Goal: Task Accomplishment & Management: Use online tool/utility

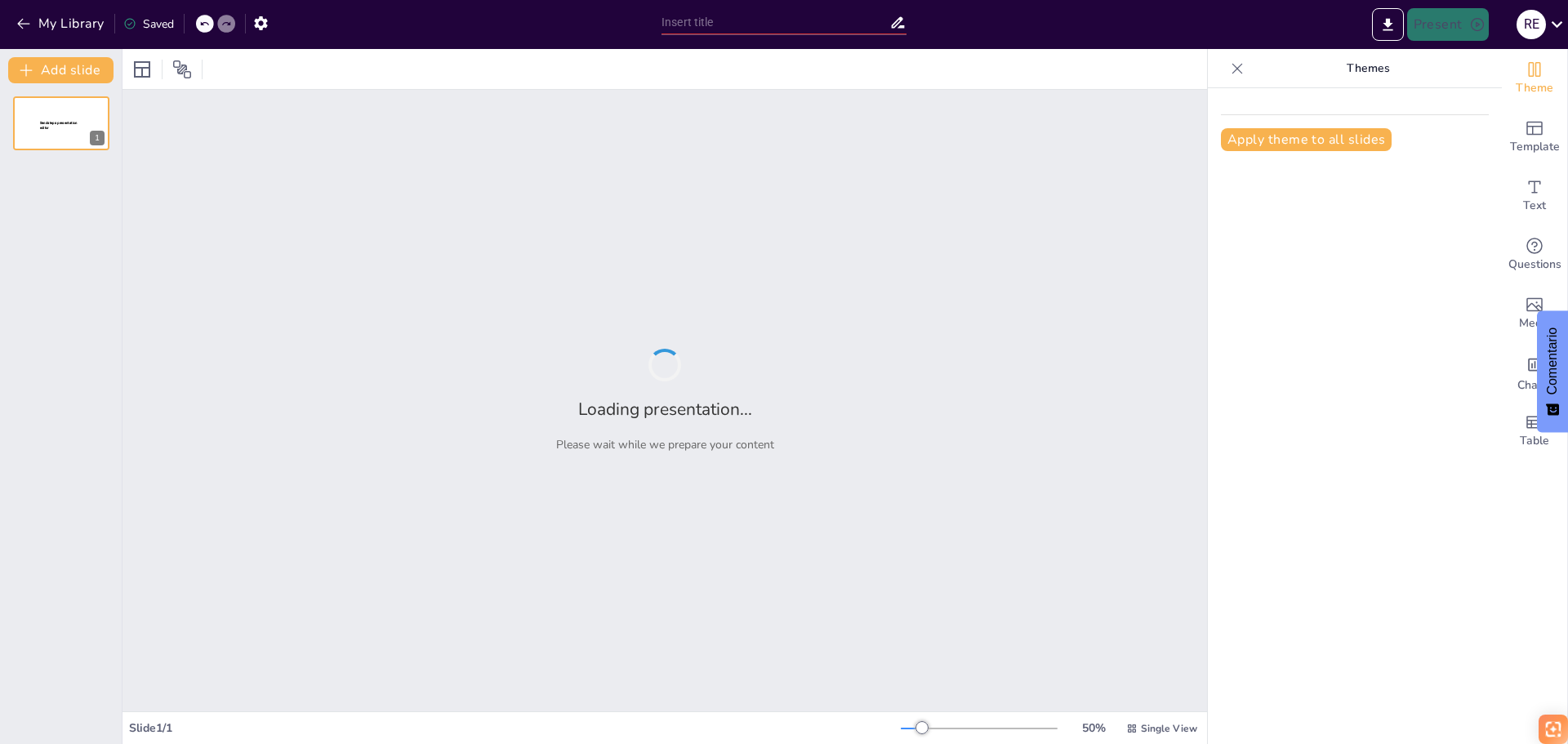
type input "New Sendsteps"
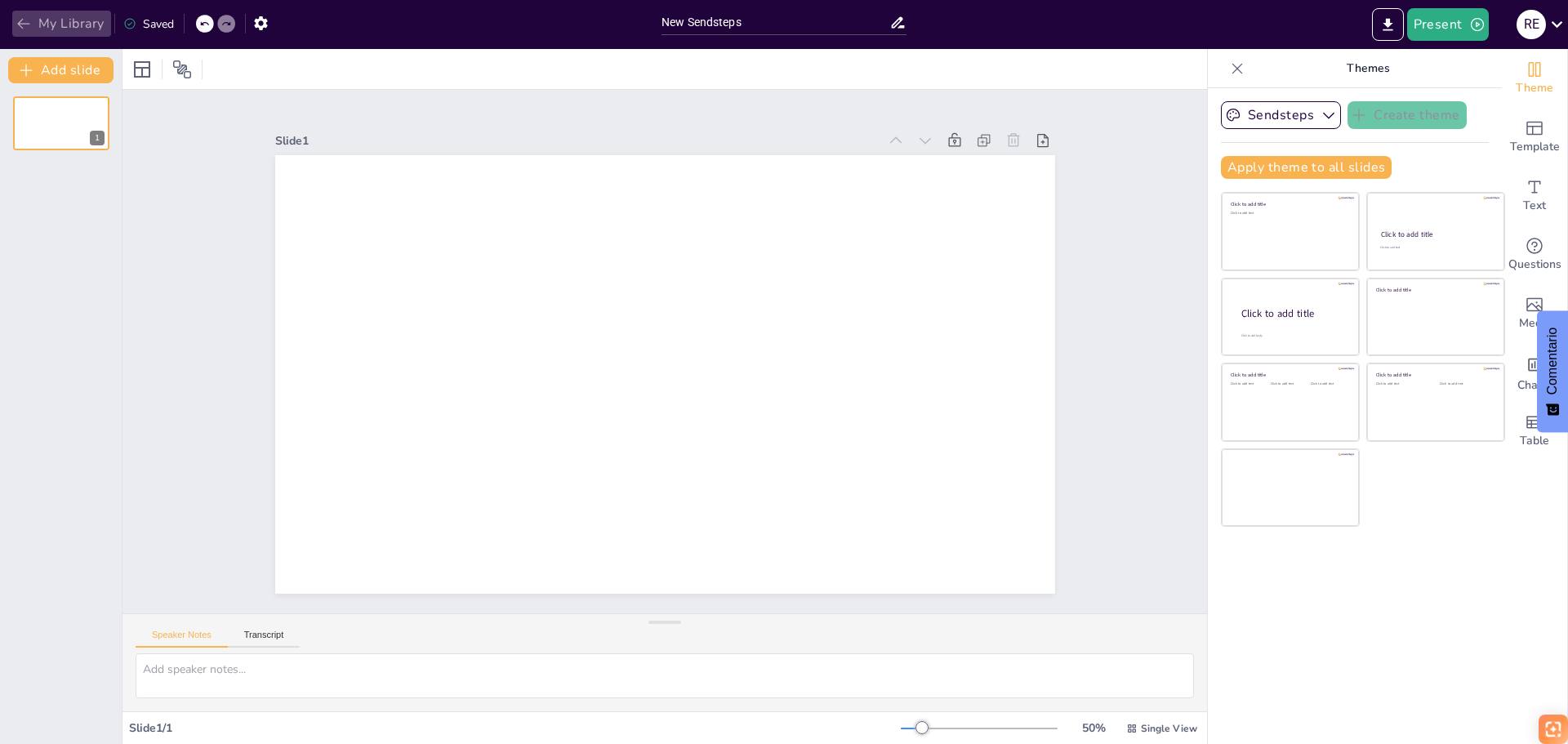
click at [30, 23] on icon "button" at bounding box center [24, 24] width 17 height 17
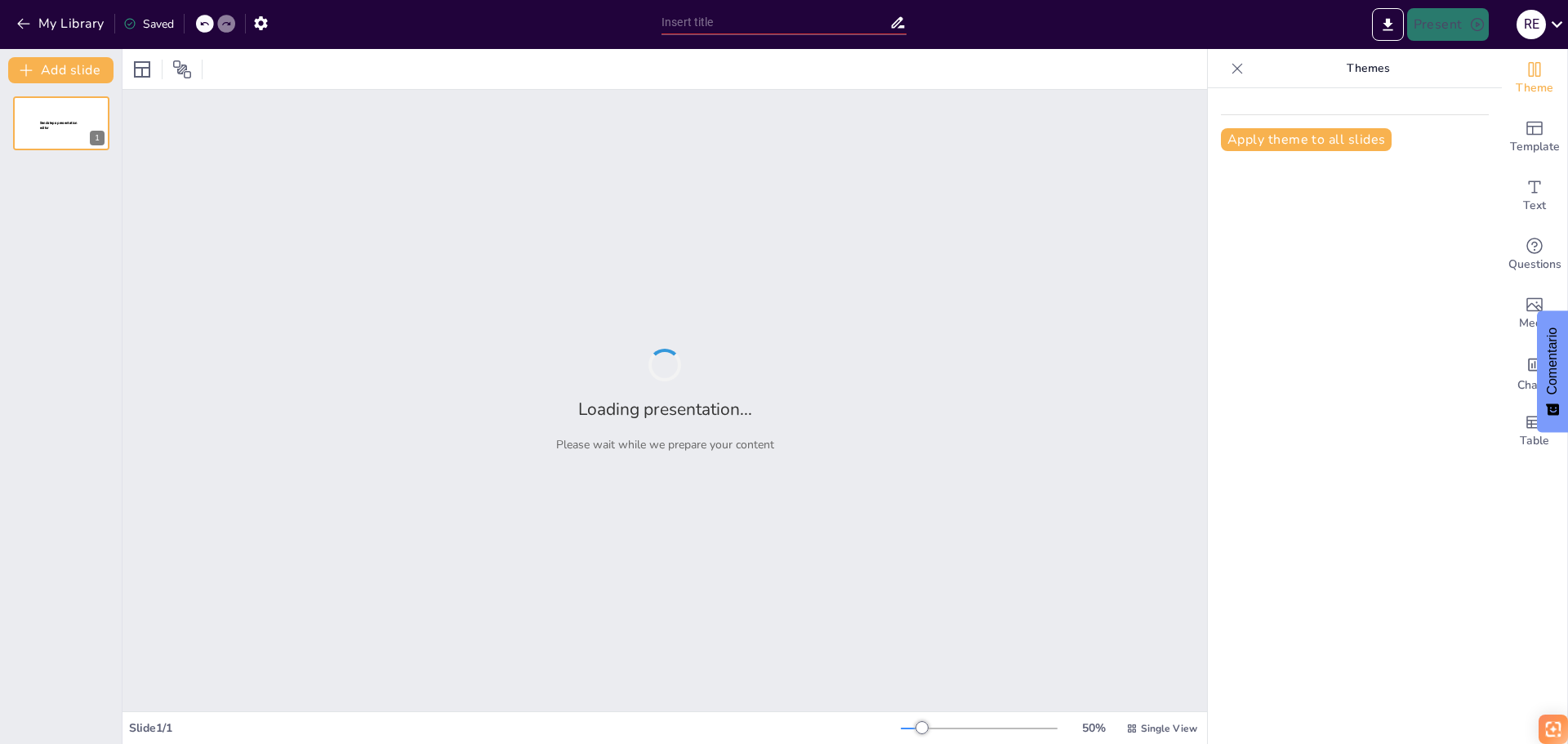
type input "Identificación y Mitigación de los 7 Desperdicios en el Entorno Laboral"
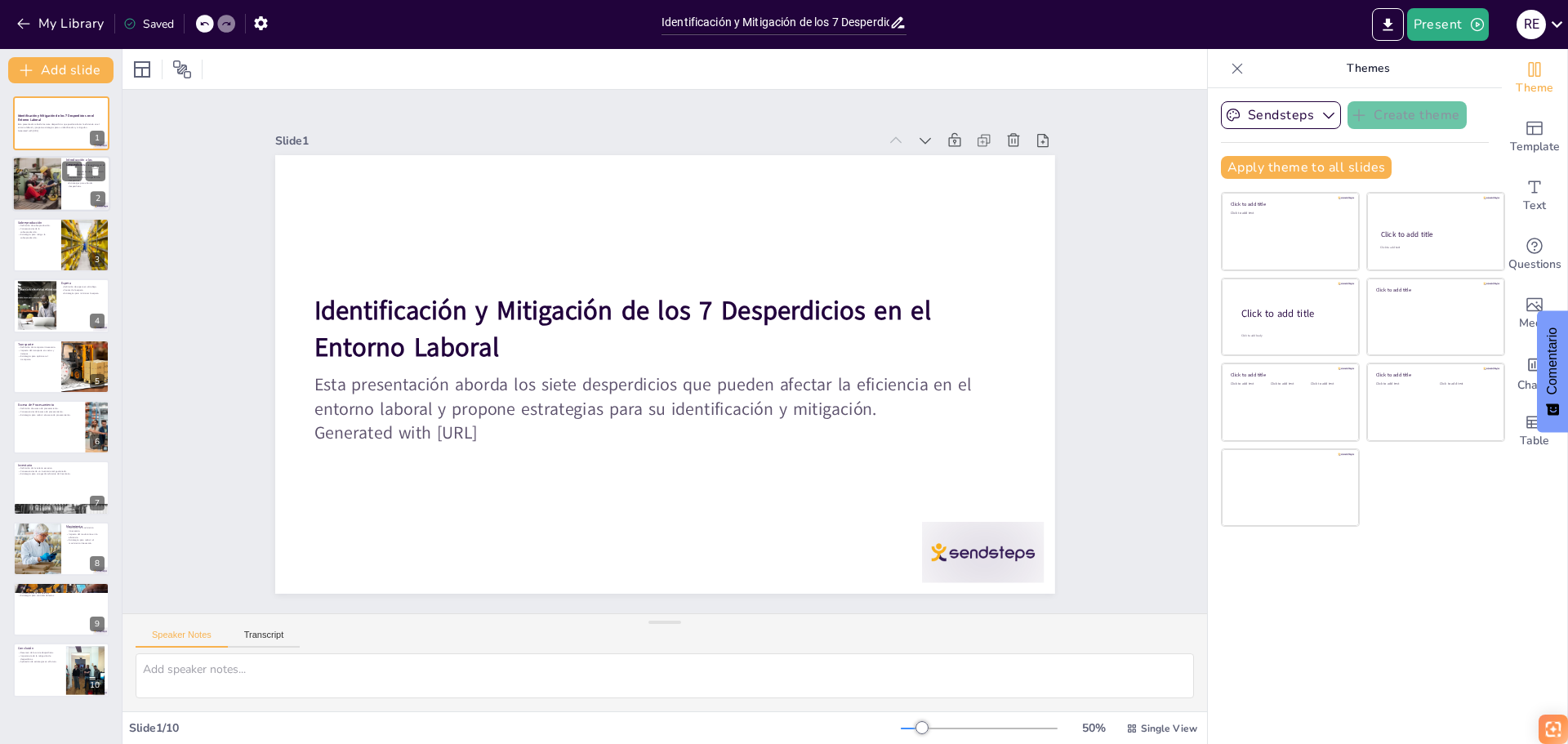
click at [44, 172] on div at bounding box center [36, 185] width 89 height 56
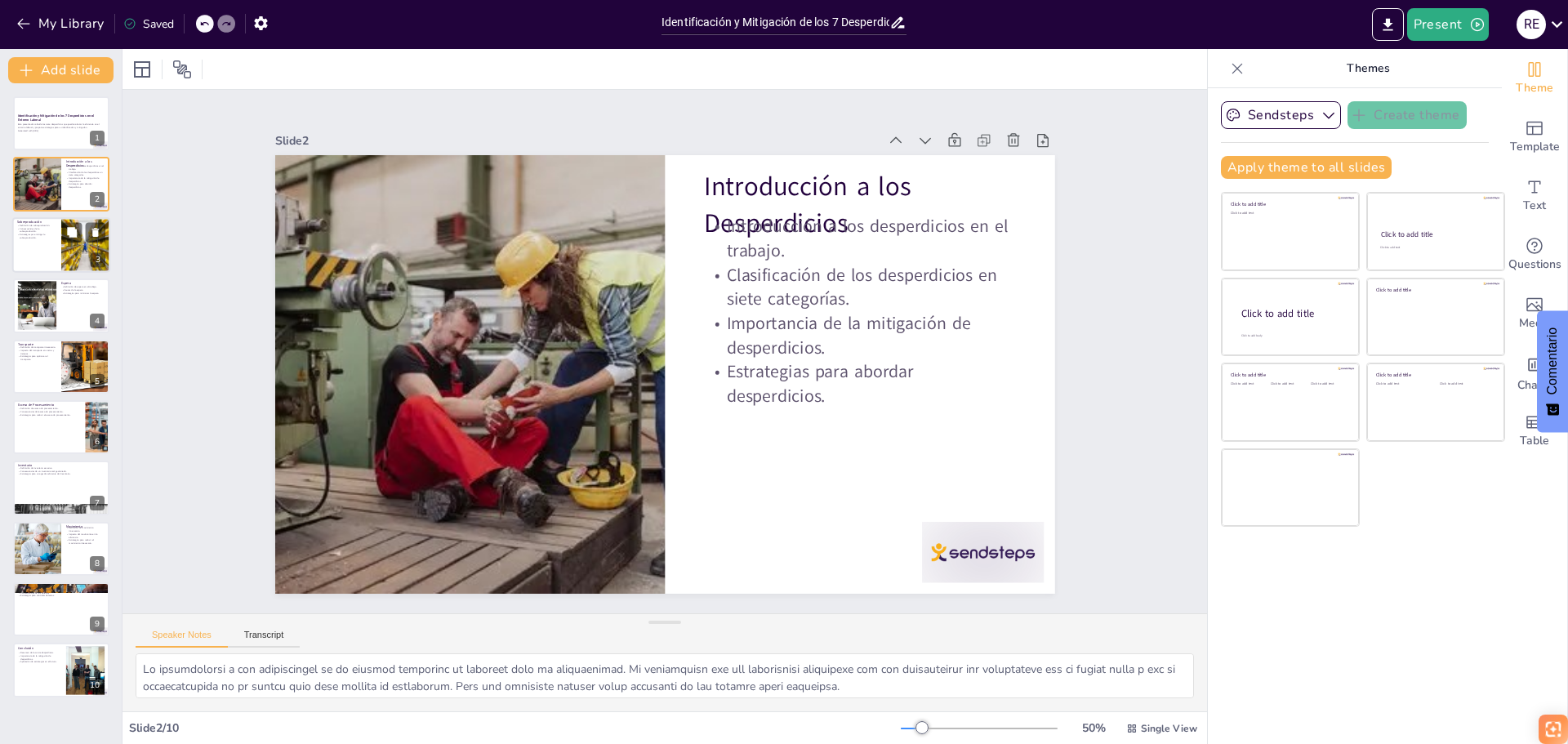
click at [43, 253] on div at bounding box center [61, 245] width 98 height 56
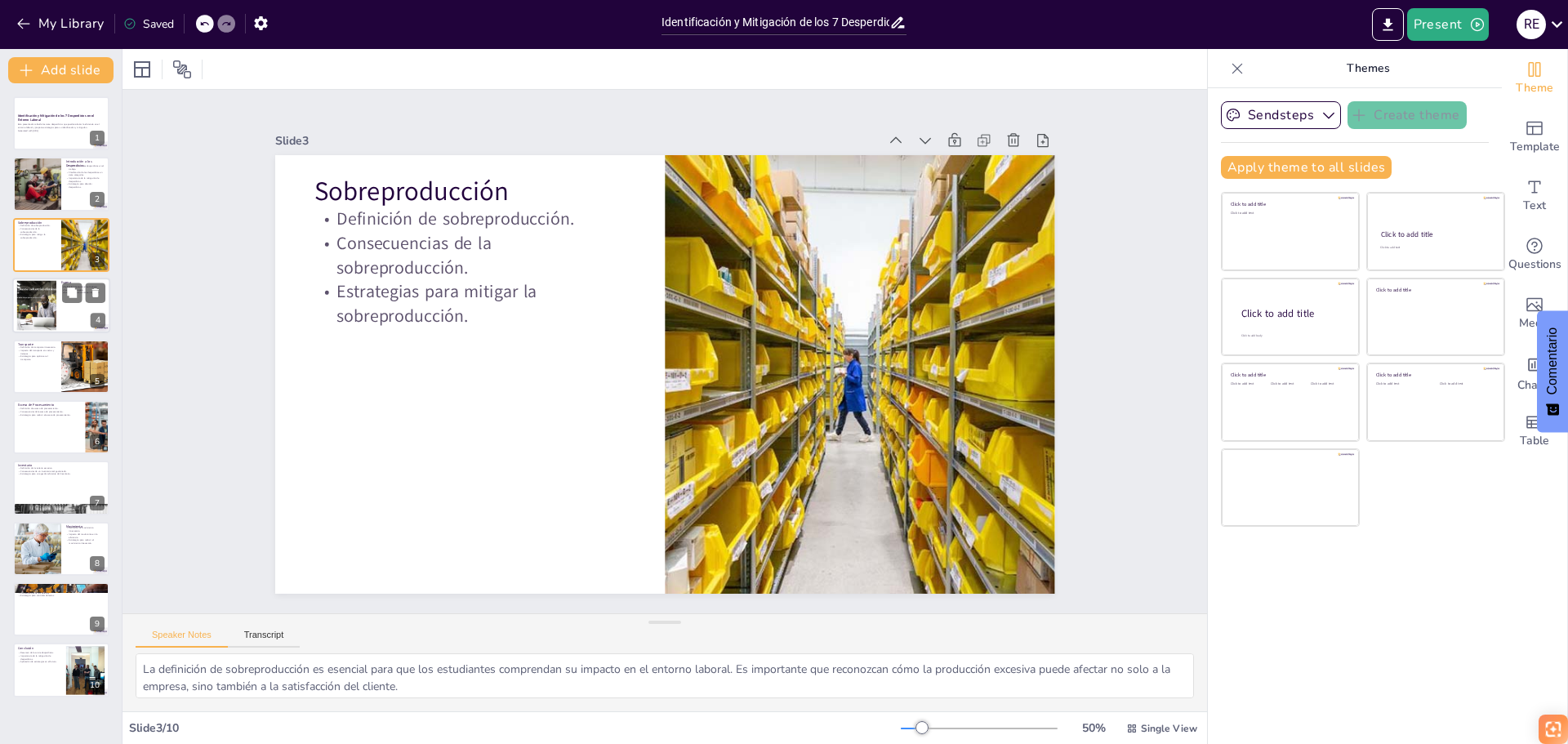
click at [32, 299] on div at bounding box center [36, 305] width 89 height 49
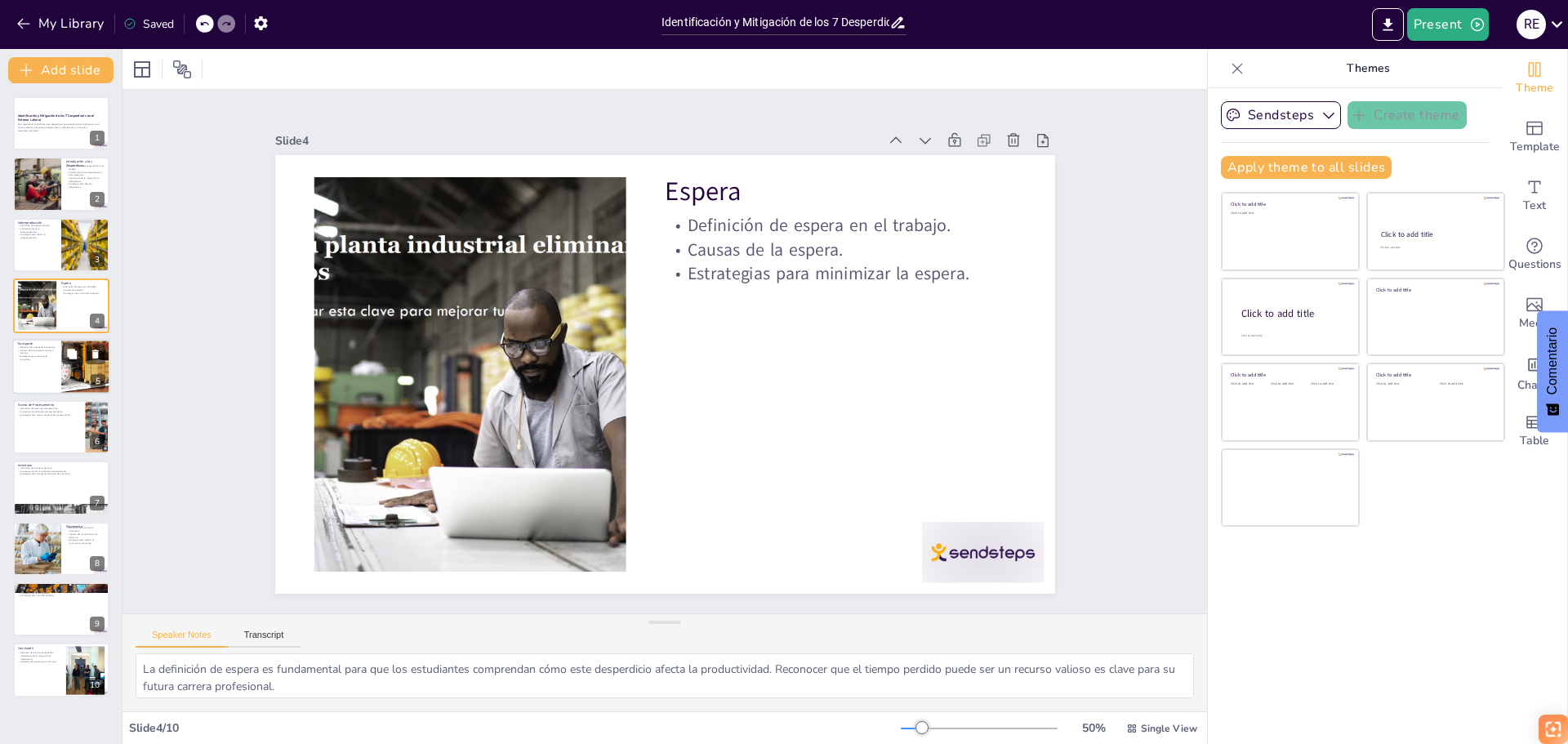
click at [38, 375] on div at bounding box center [61, 367] width 98 height 56
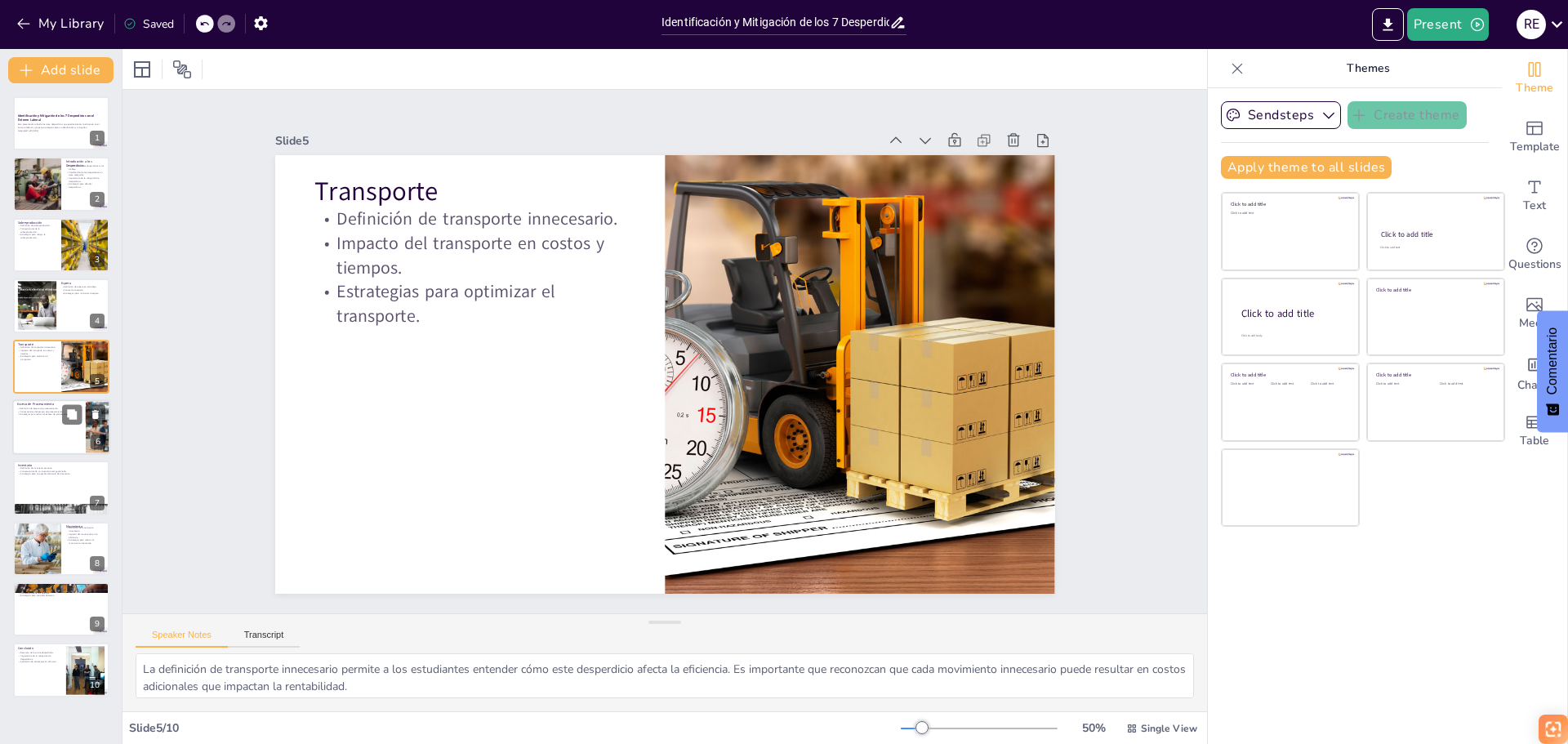
click at [27, 435] on div at bounding box center [61, 427] width 98 height 56
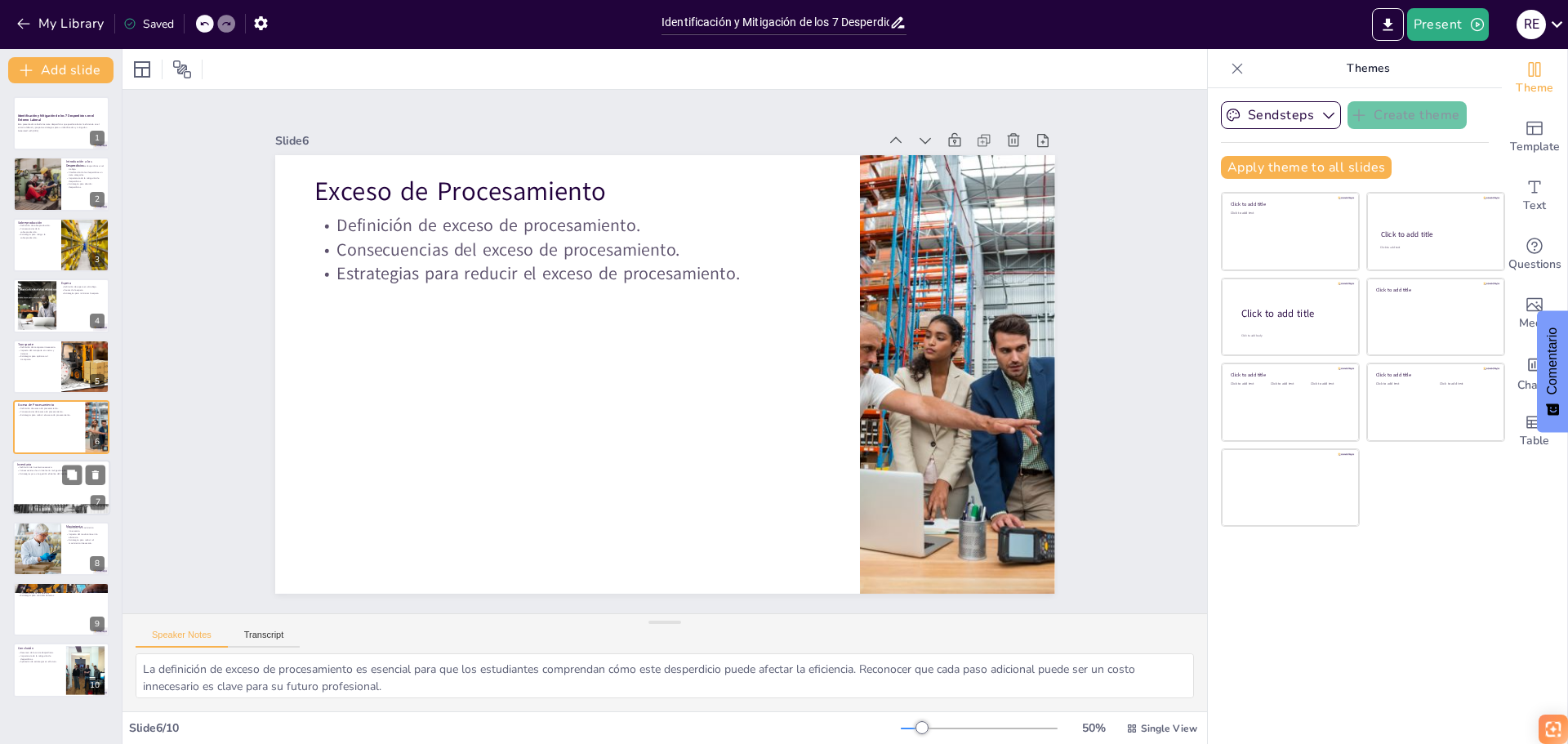
click at [35, 496] on div at bounding box center [61, 489] width 98 height 56
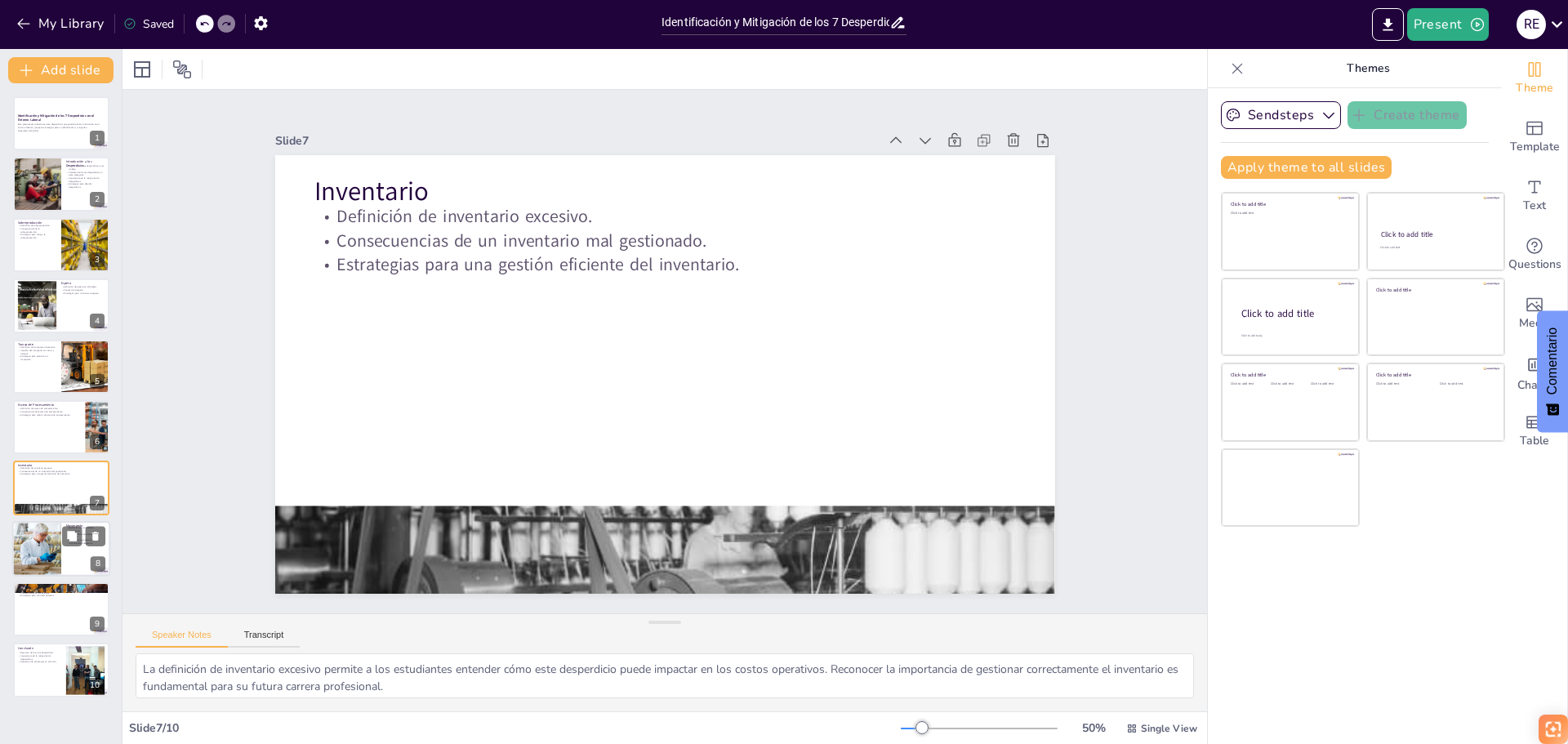
click at [33, 539] on div at bounding box center [36, 549] width 82 height 56
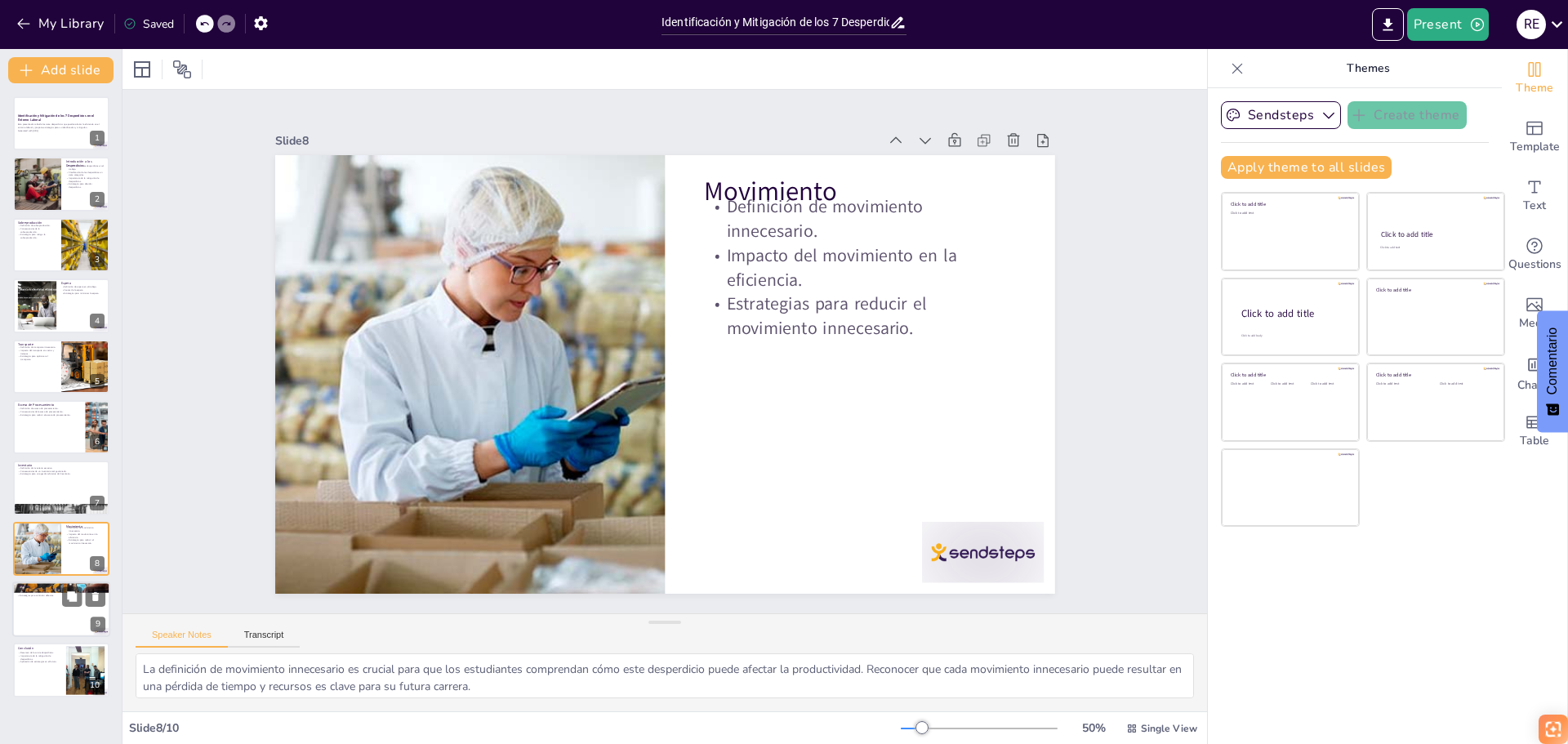
click at [60, 614] on div at bounding box center [61, 610] width 98 height 56
type textarea "La definición de defectos es fundamental para que los estudiantes comprendan có…"
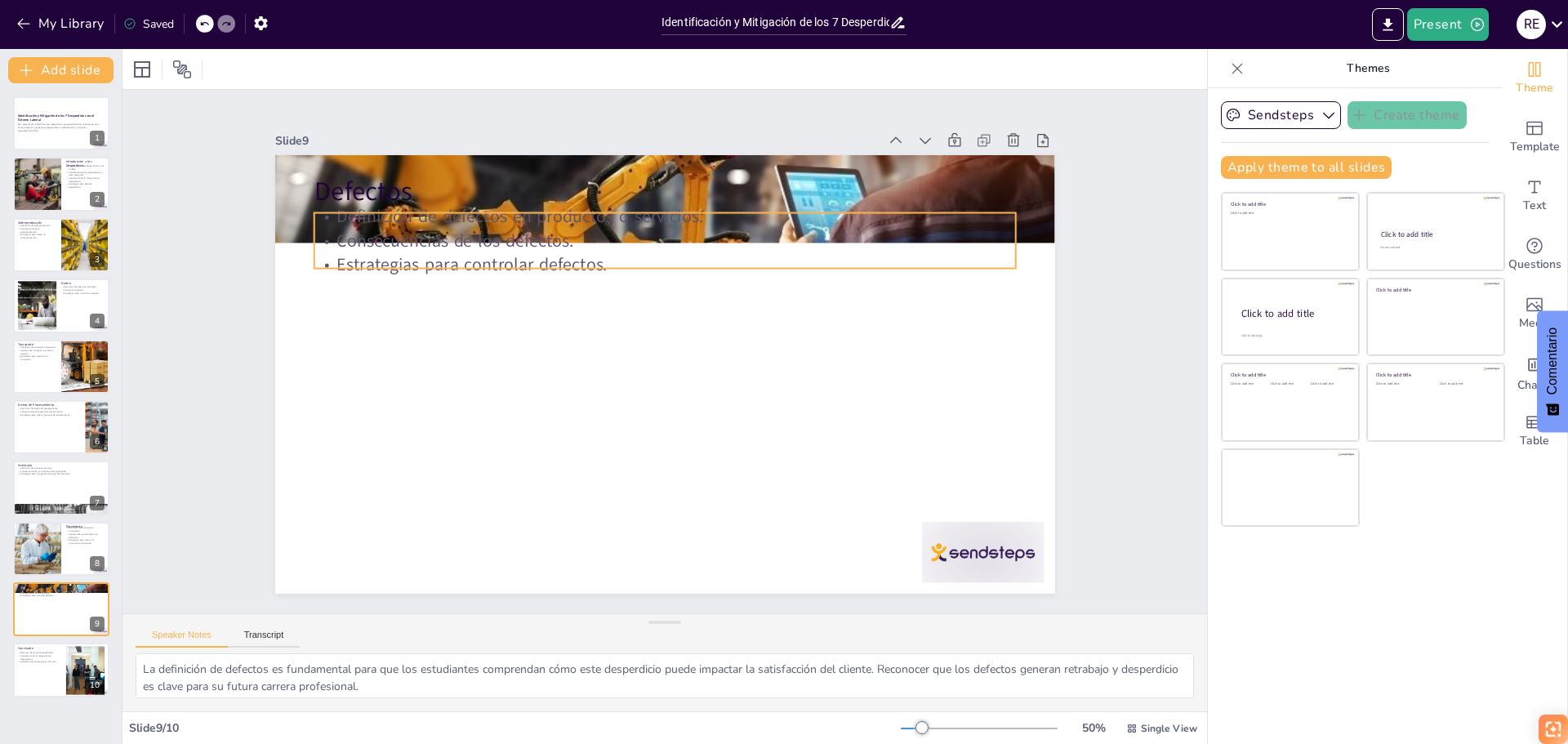
click at [425, 252] on p "Estrategias para controlar defectos." at bounding box center [716, 282] width 583 height 433
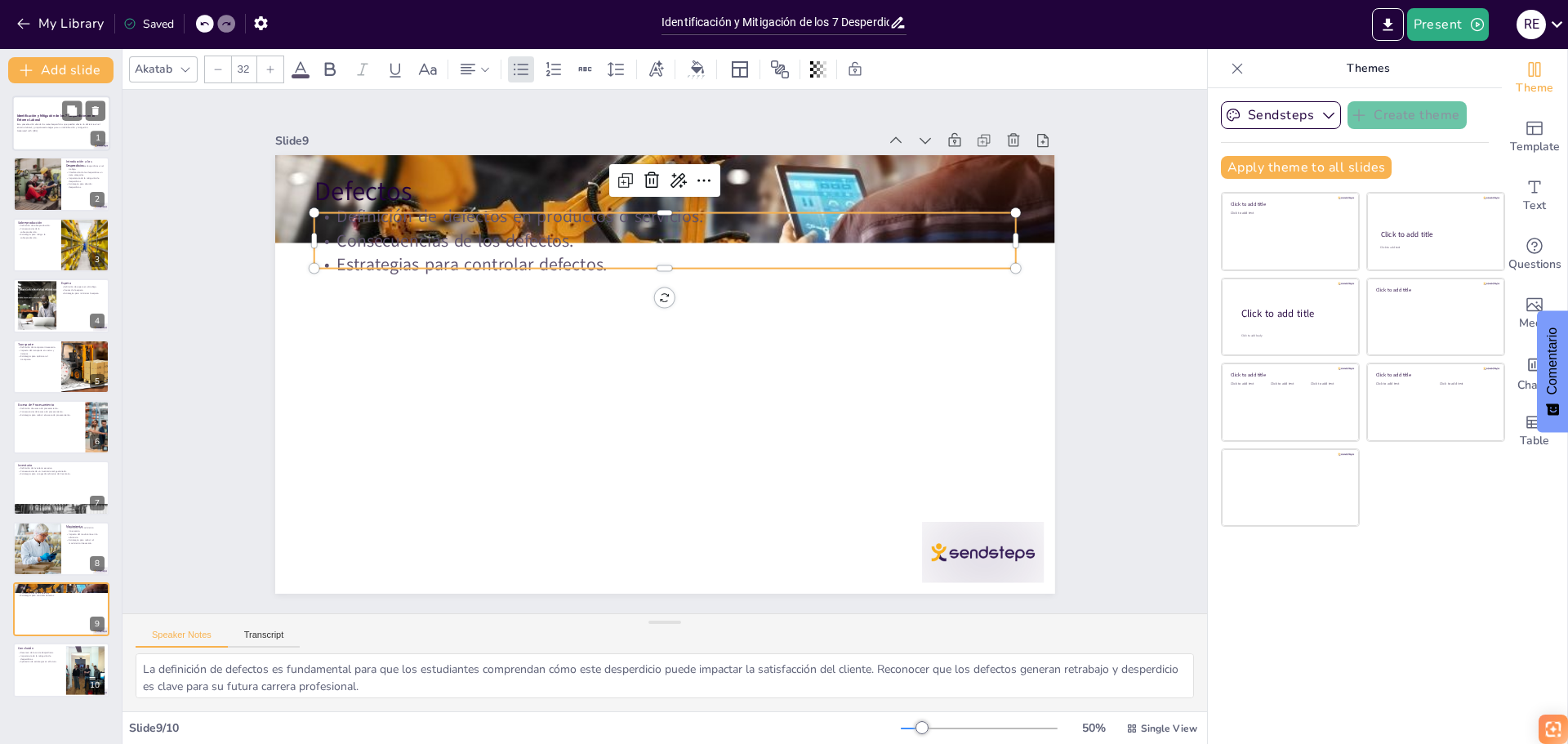
click at [43, 123] on p "Esta presentación aborda los siete desperdicios que pueden afectar la eficienci…" at bounding box center [61, 126] width 89 height 6
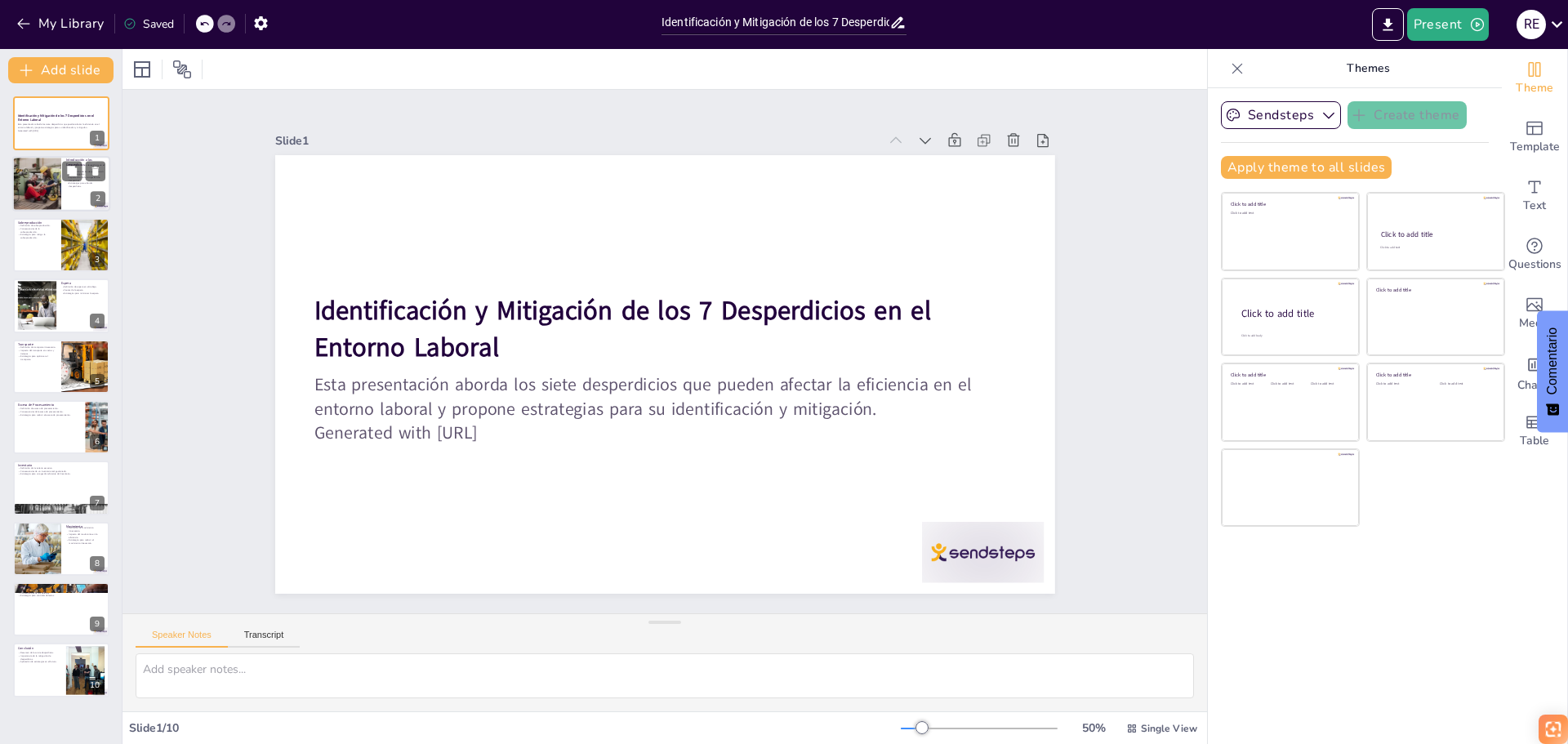
click at [52, 198] on div at bounding box center [36, 185] width 89 height 56
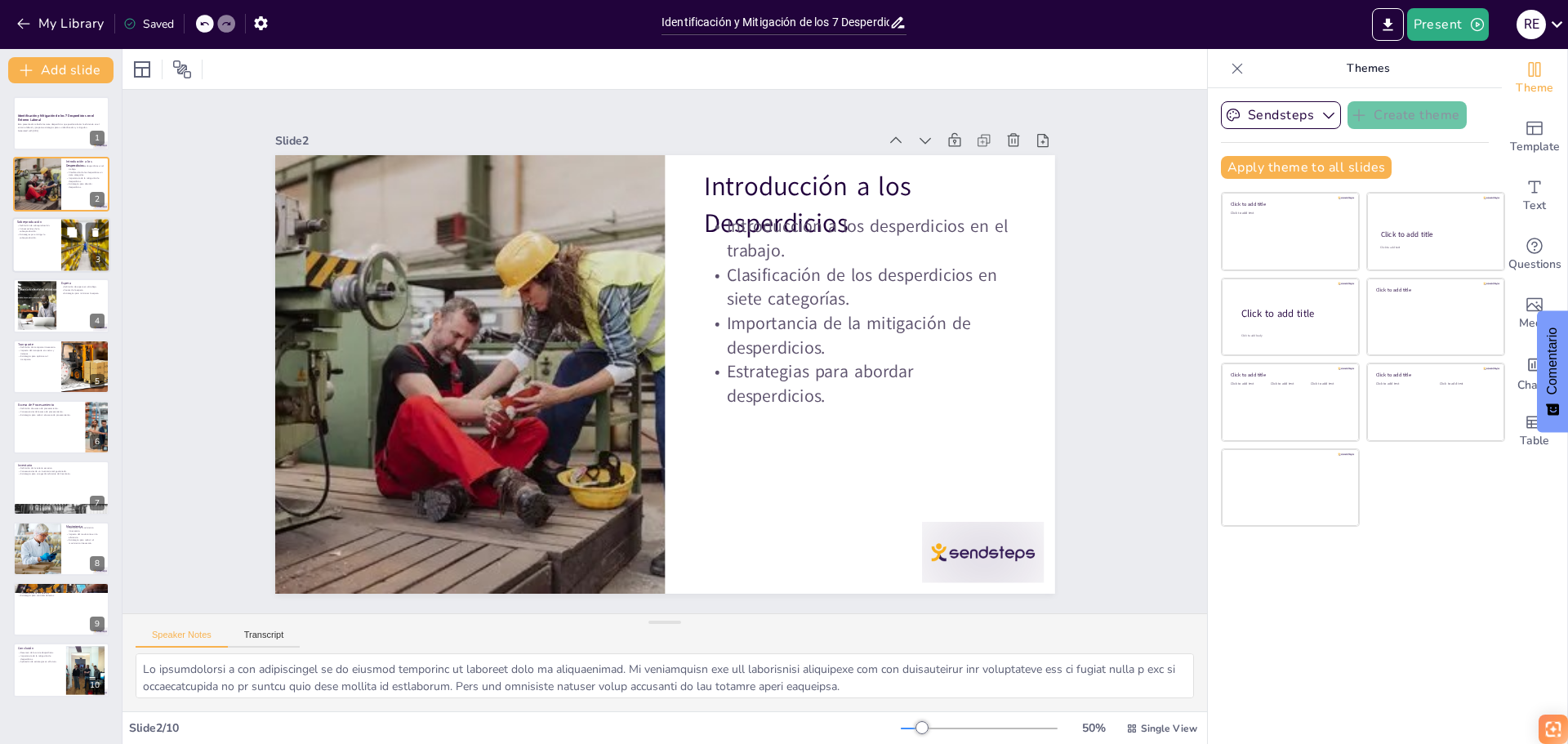
click at [27, 227] on p "Consecuencias de la sobreproducción." at bounding box center [36, 230] width 39 height 6
type textarea "La definición de sobreproducción es esencial para que los estudiantes comprenda…"
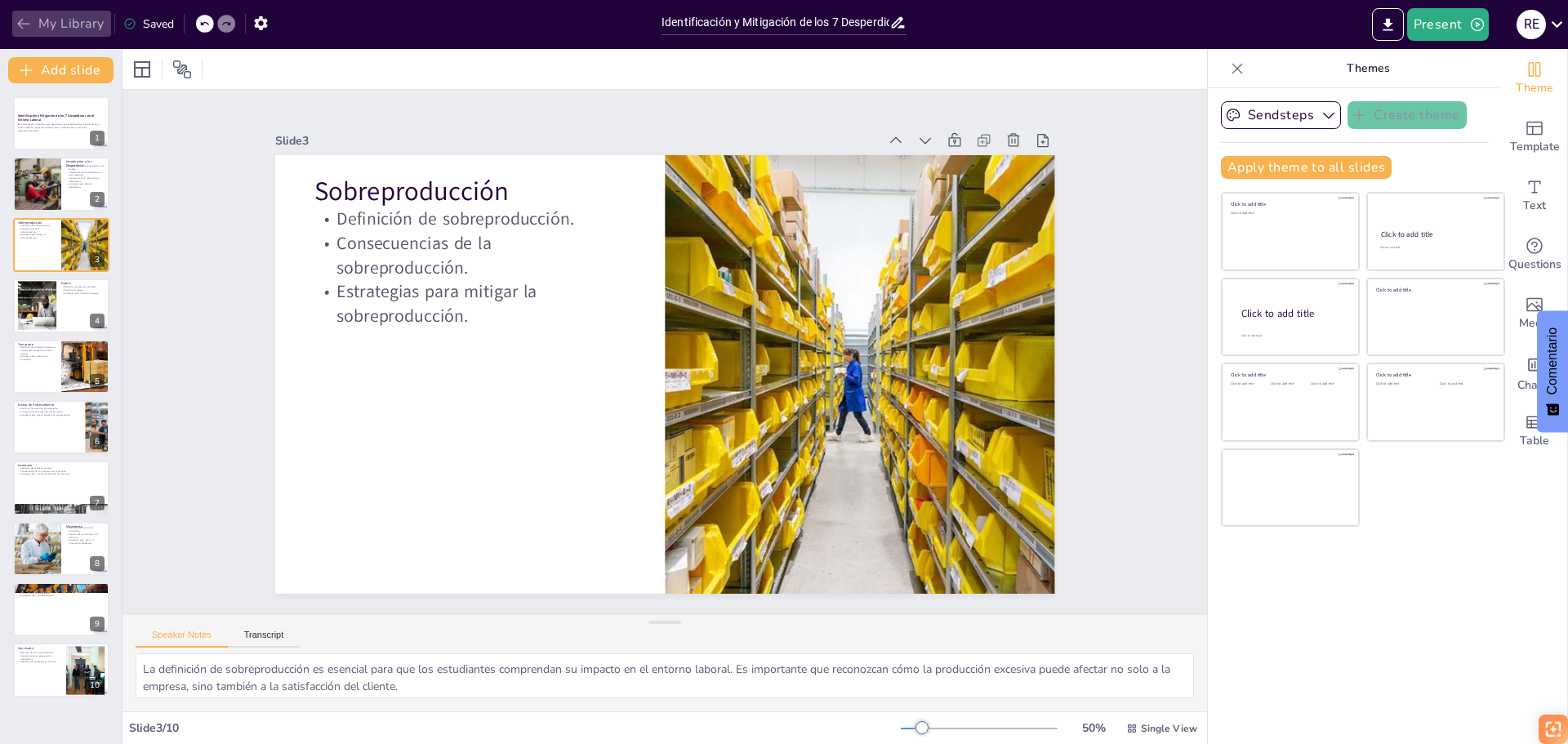
click at [14, 26] on button "My Library" at bounding box center [62, 23] width 99 height 26
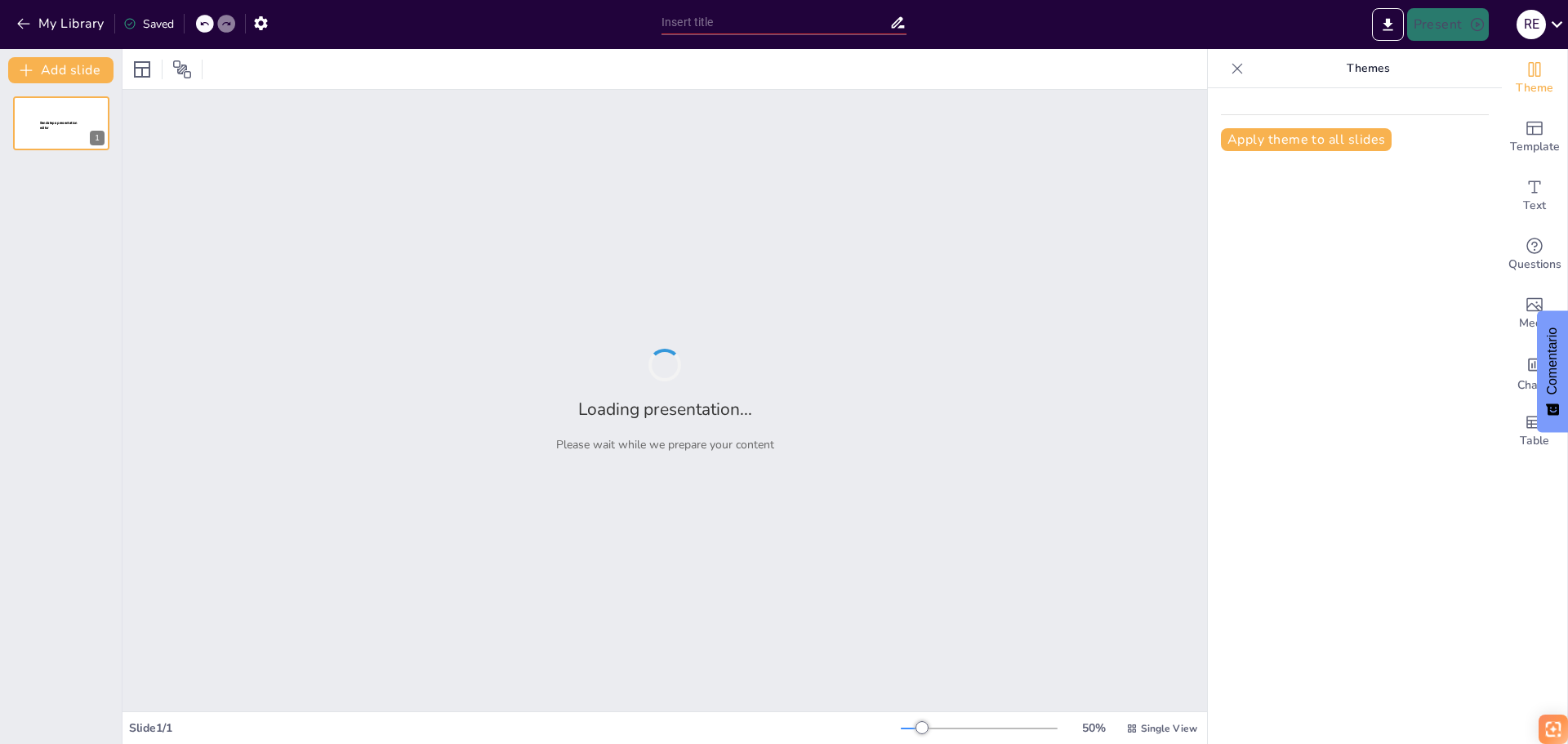
type input "Análisis de los Siete Desperdicios en la Gestión Empresarial"
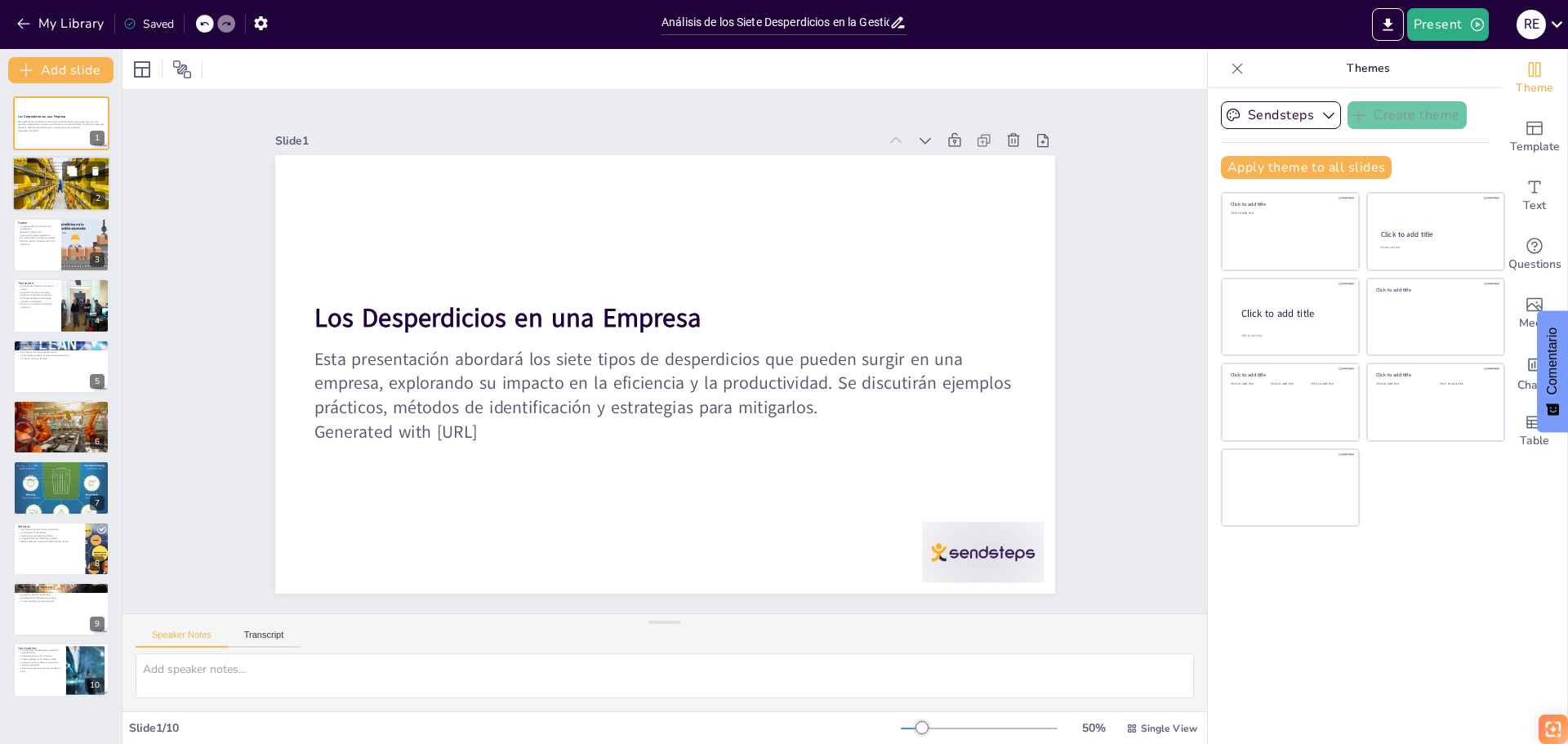
click at [71, 203] on div at bounding box center [61, 184] width 98 height 65
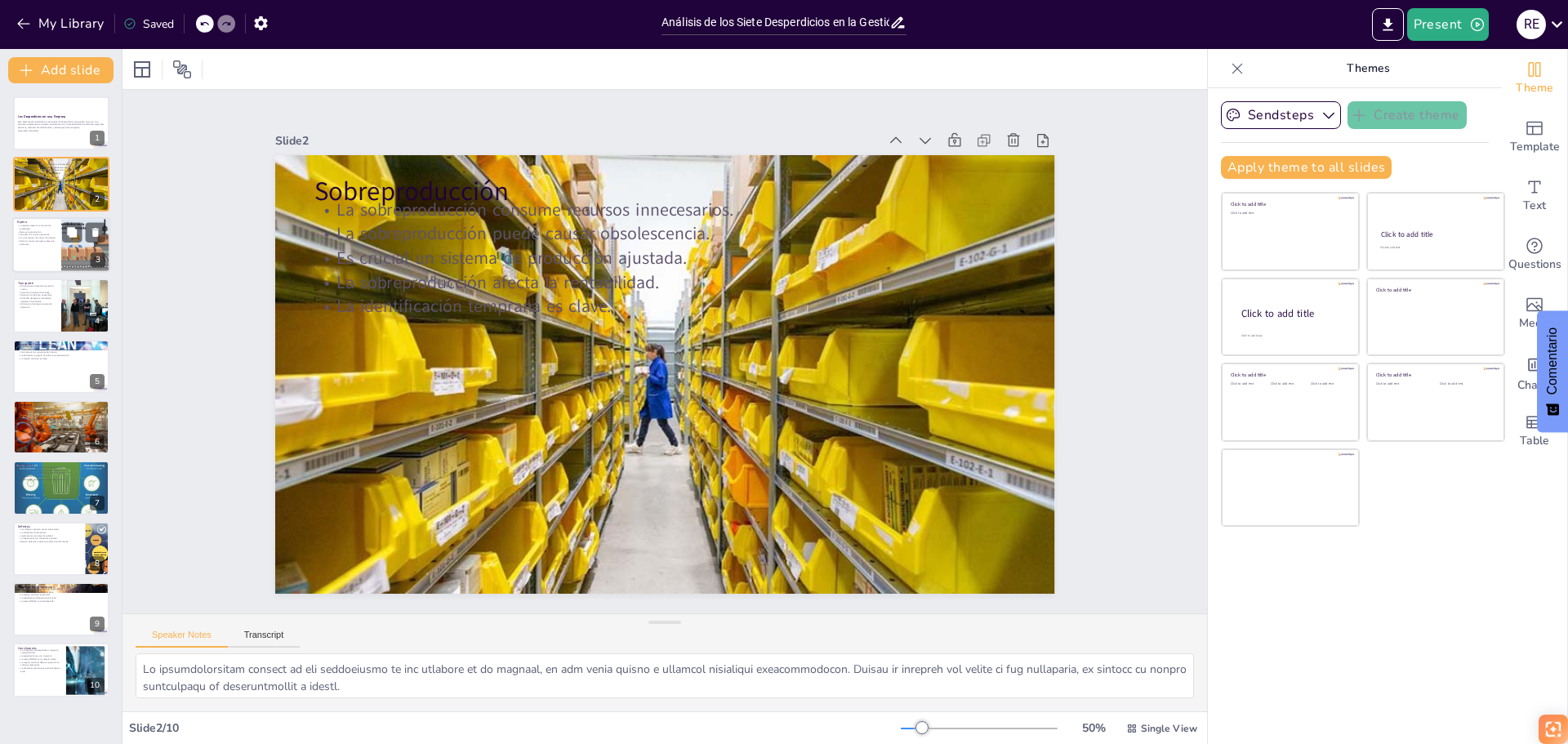
click at [46, 253] on div at bounding box center [61, 245] width 98 height 56
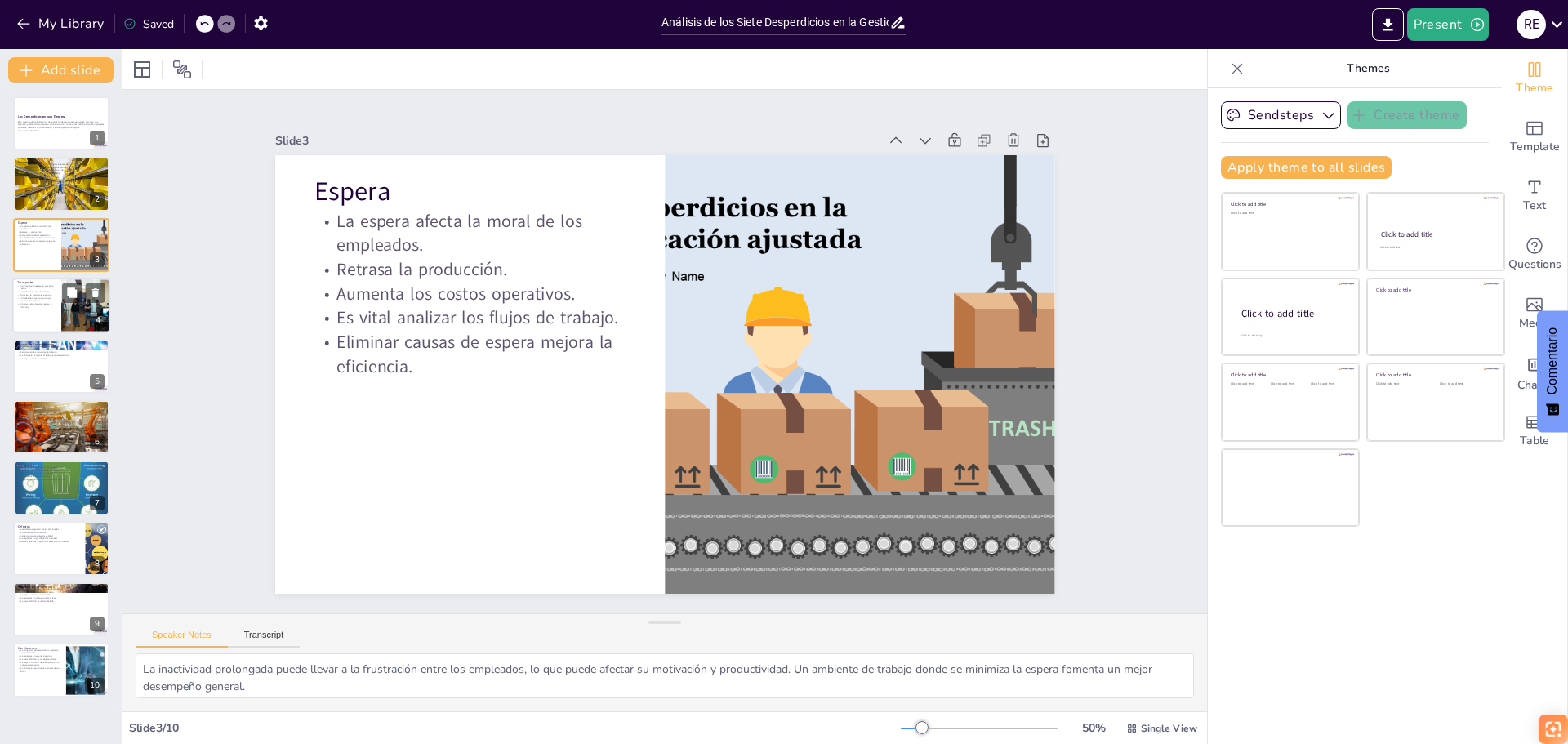
click at [56, 319] on div at bounding box center [61, 306] width 98 height 56
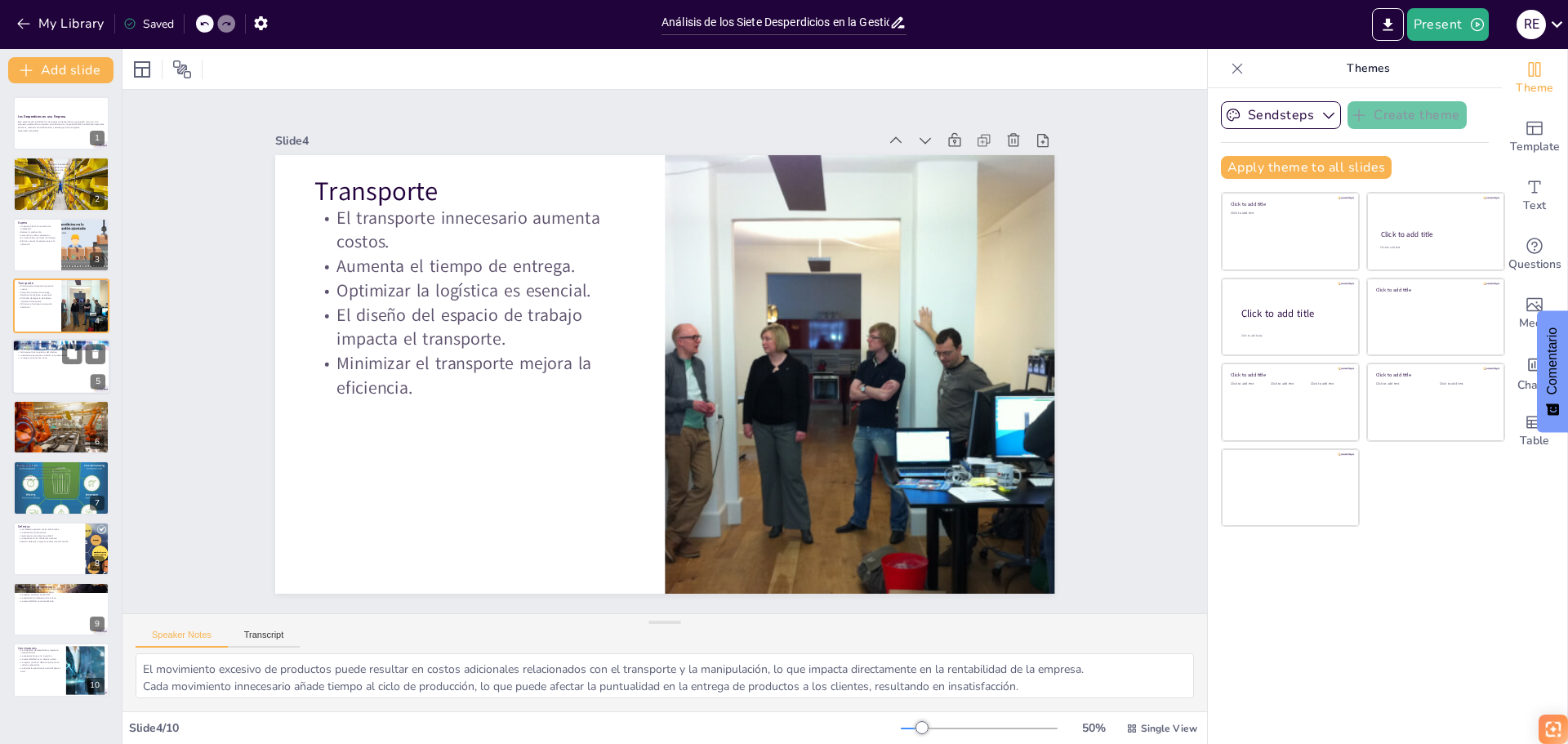
click at [52, 378] on div at bounding box center [61, 367] width 98 height 56
type textarea "Realizar pasos adicionales que no son requeridos por el cliente puede resultar …"
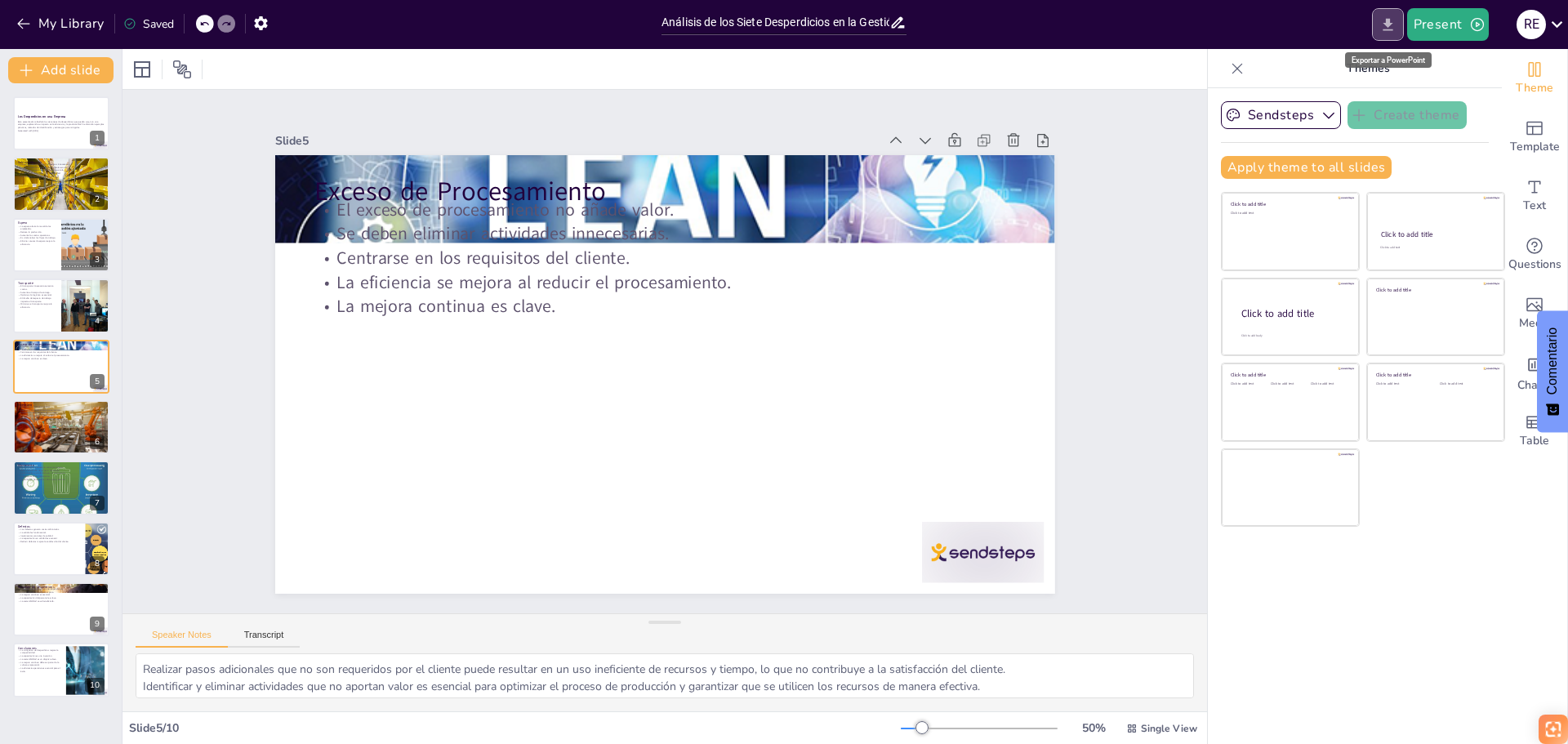
click at [1389, 20] on icon "Export to PowerPoint" at bounding box center [1387, 23] width 10 height 12
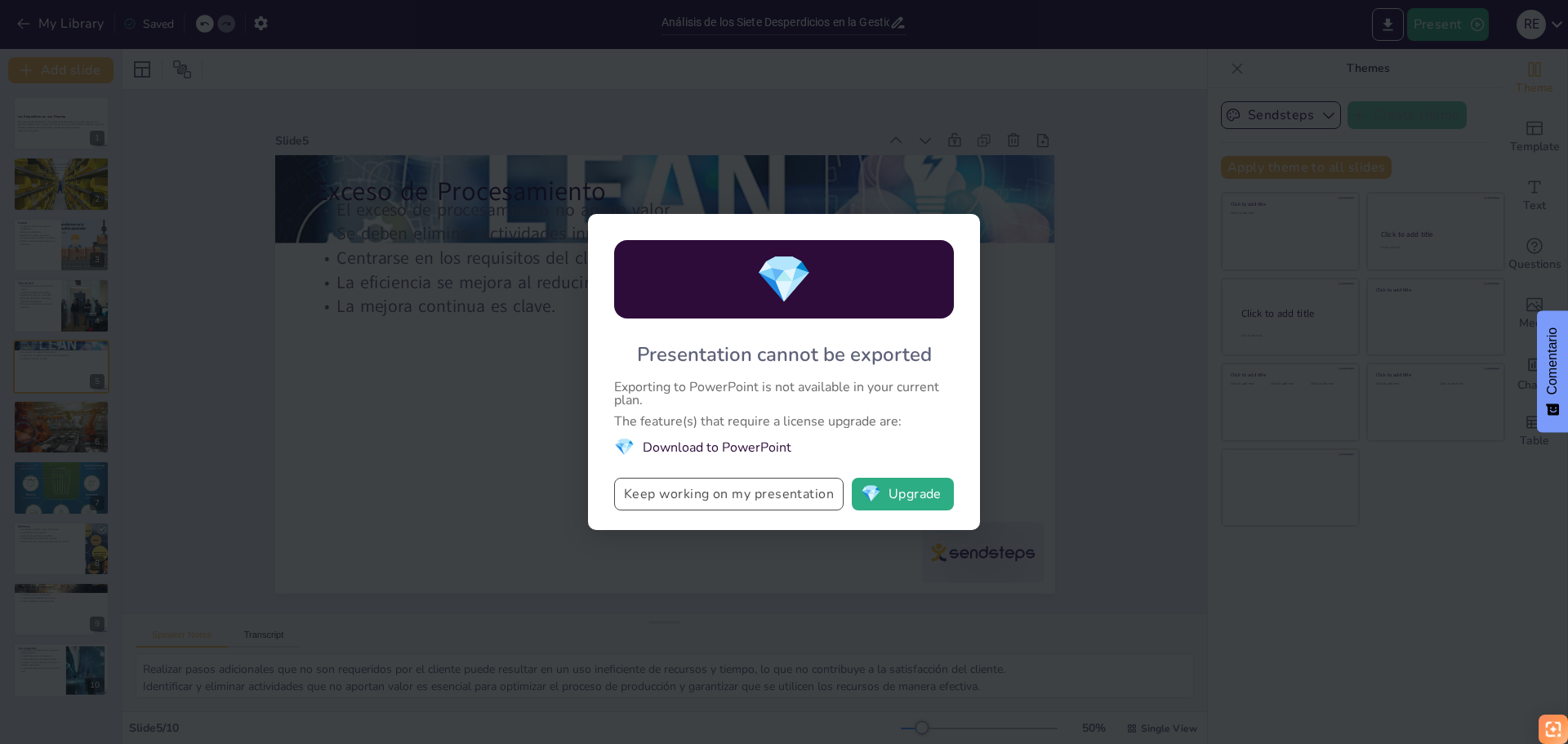
click at [750, 505] on button "Keep working on my presentation" at bounding box center [729, 494] width 229 height 33
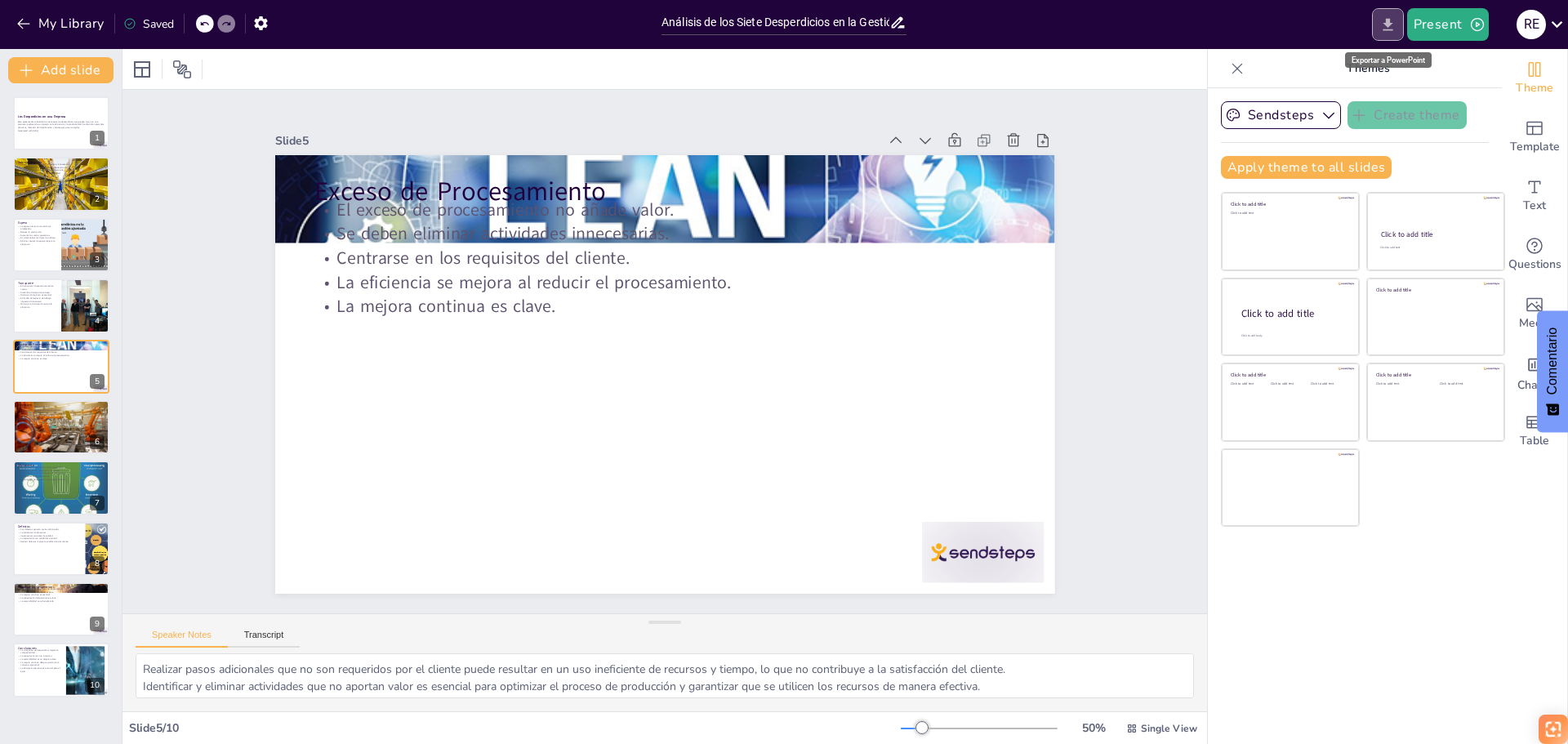
click at [1383, 23] on icon "Export to PowerPoint" at bounding box center [1388, 25] width 17 height 17
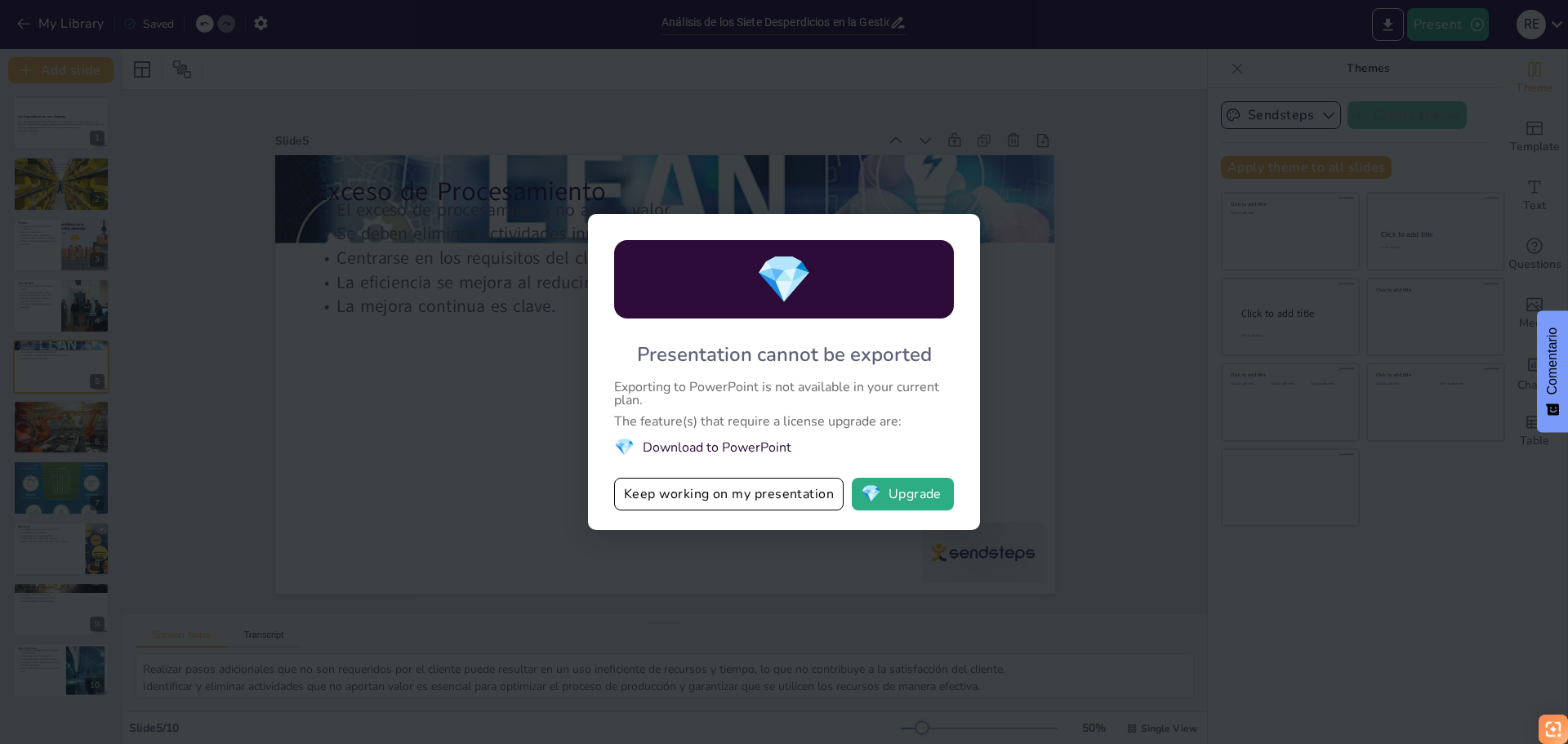
click at [1107, 182] on div "💎 Presentation cannot be exported Exporting to PowerPoint is not available in y…" at bounding box center [784, 372] width 1568 height 744
click at [873, 491] on span "💎" at bounding box center [872, 494] width 21 height 17
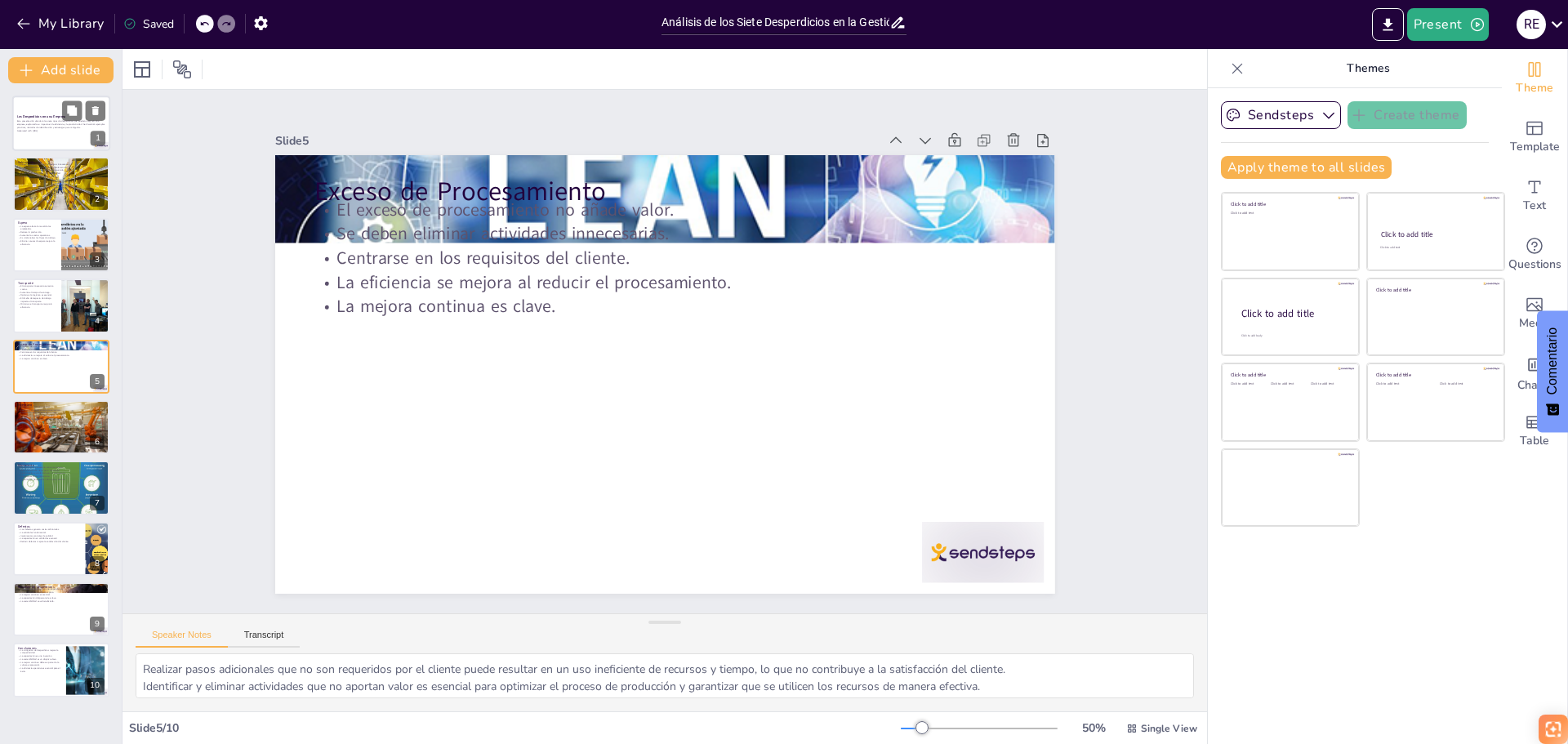
click at [40, 130] on p "Generated with [URL]" at bounding box center [61, 131] width 89 height 4
